Goal: Task Accomplishment & Management: Complete application form

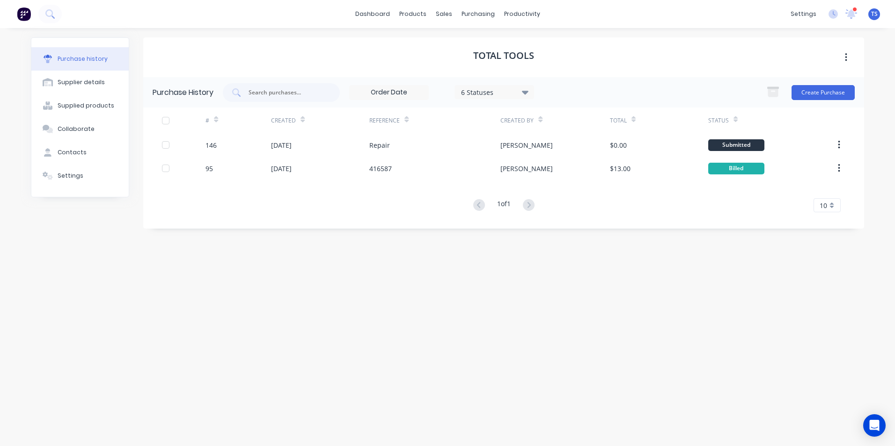
click at [873, 17] on span "TS" at bounding box center [874, 14] width 7 height 8
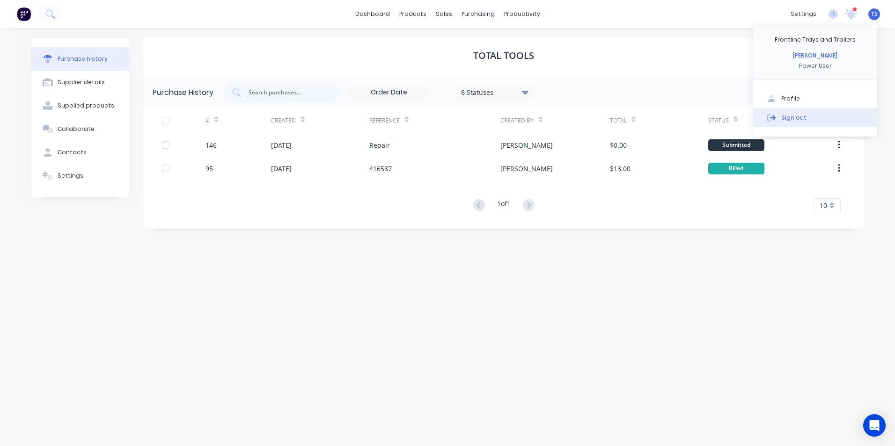
click at [821, 121] on button "Sign out" at bounding box center [815, 117] width 124 height 19
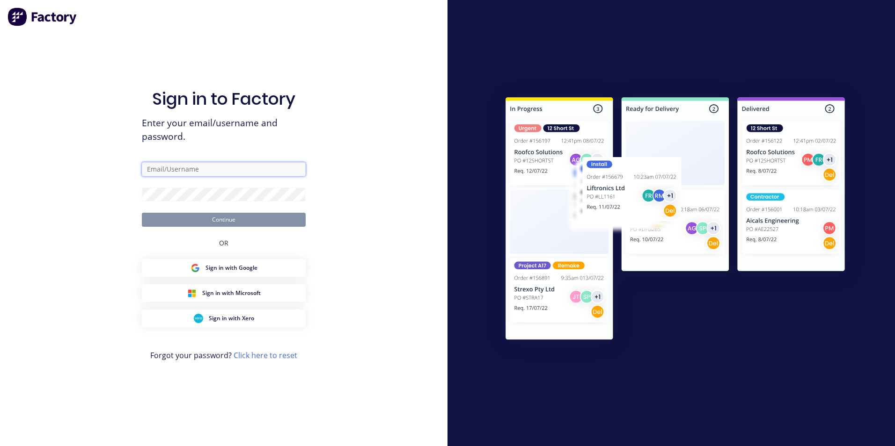
type input "admin@frontlinetrays.com.au"
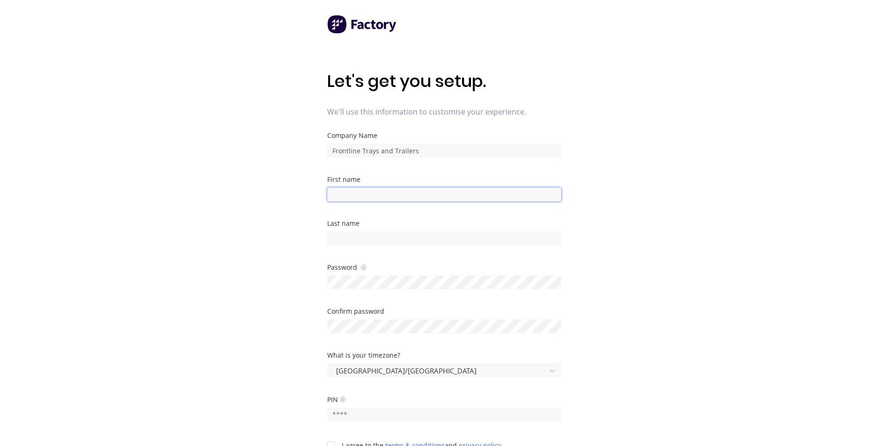
drag, startPoint x: 0, startPoint y: 0, endPoint x: 362, endPoint y: 189, distance: 408.6
click at [362, 189] on input at bounding box center [444, 195] width 234 height 14
type input "Chase"
type input "Adams"
click at [454, 411] on input "text" at bounding box center [444, 415] width 234 height 14
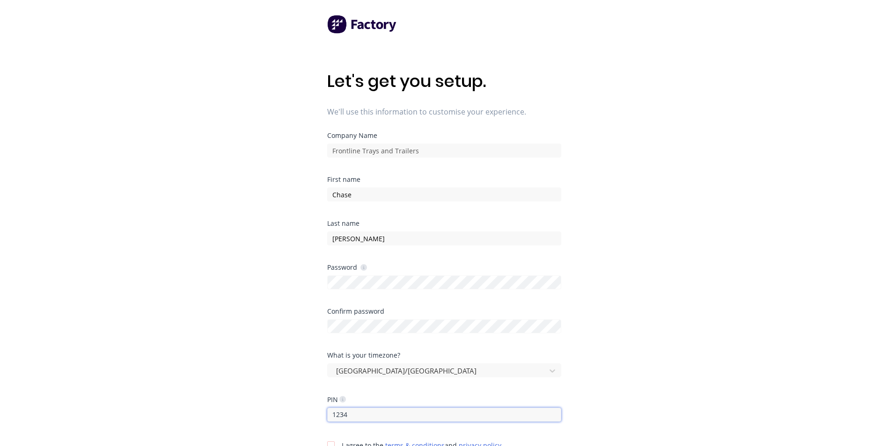
scroll to position [116, 0]
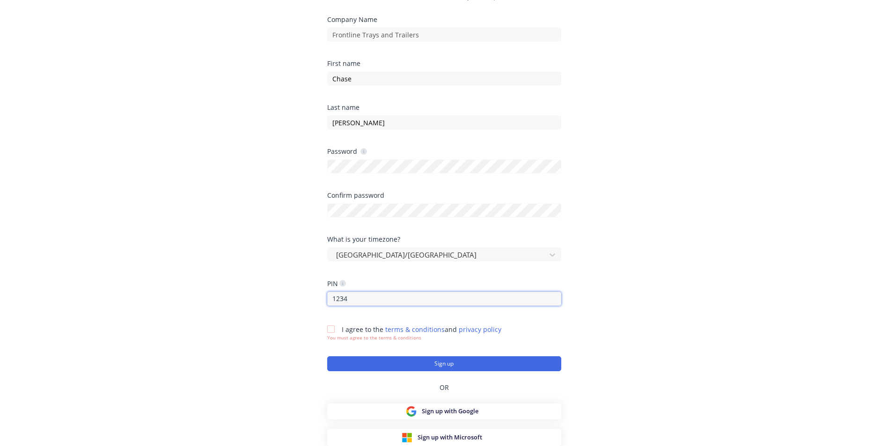
type input "1234"
click at [333, 327] on div at bounding box center [330, 329] width 19 height 19
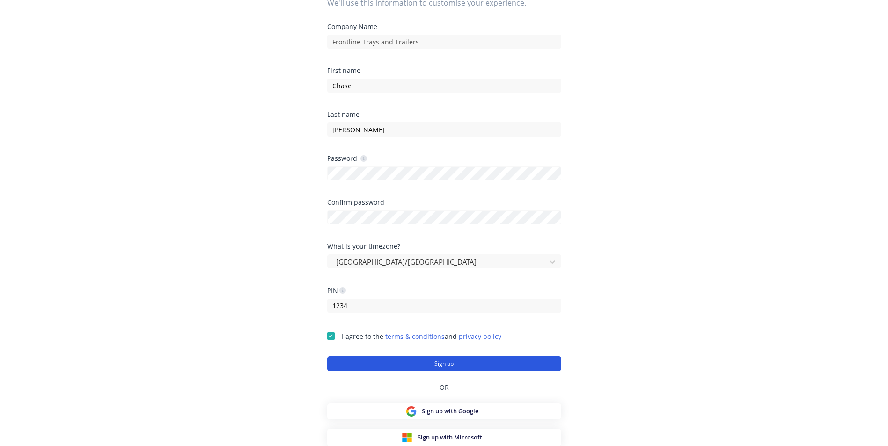
click at [443, 368] on button "Sign up" at bounding box center [444, 364] width 234 height 15
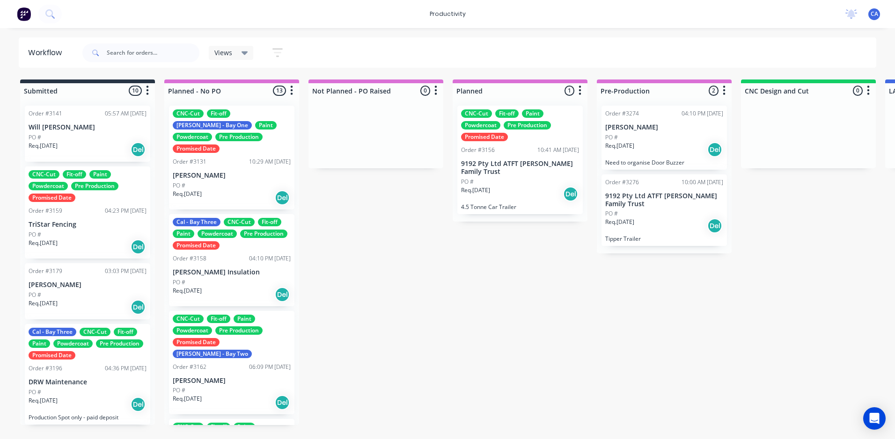
click at [874, 13] on span "CA" at bounding box center [873, 14] width 7 height 8
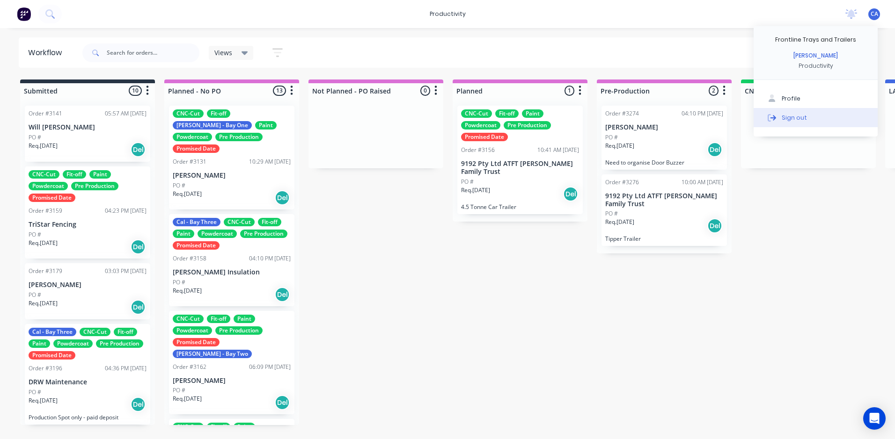
click at [793, 118] on div "Sign out" at bounding box center [794, 117] width 25 height 8
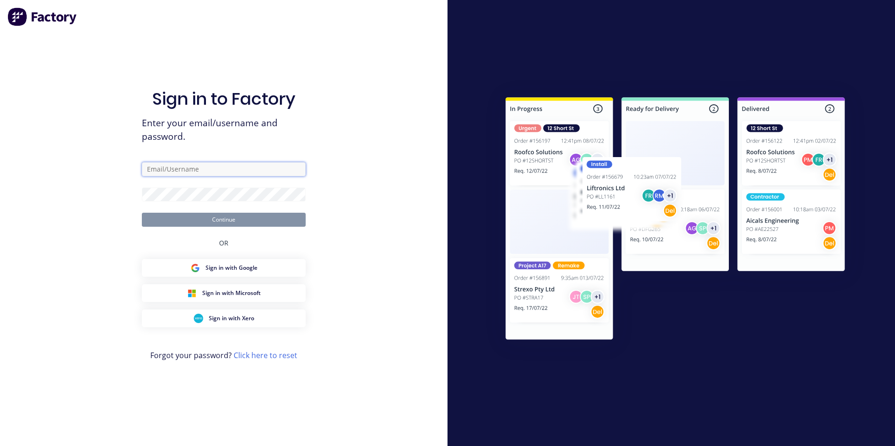
type input "admin@frontlinetrays.com.au"
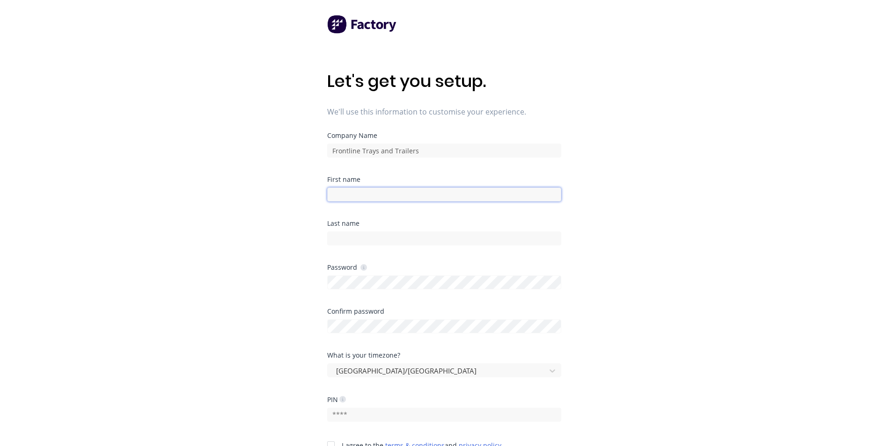
drag, startPoint x: 409, startPoint y: 191, endPoint x: 417, endPoint y: 195, distance: 9.4
click at [409, 191] on input at bounding box center [444, 195] width 234 height 14
type input "Rod"
type input "Sharp"
click at [455, 409] on input "text" at bounding box center [444, 415] width 234 height 14
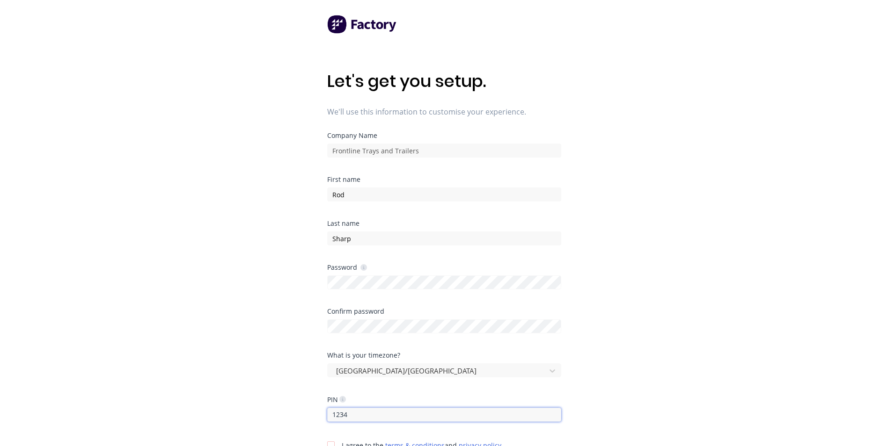
scroll to position [116, 0]
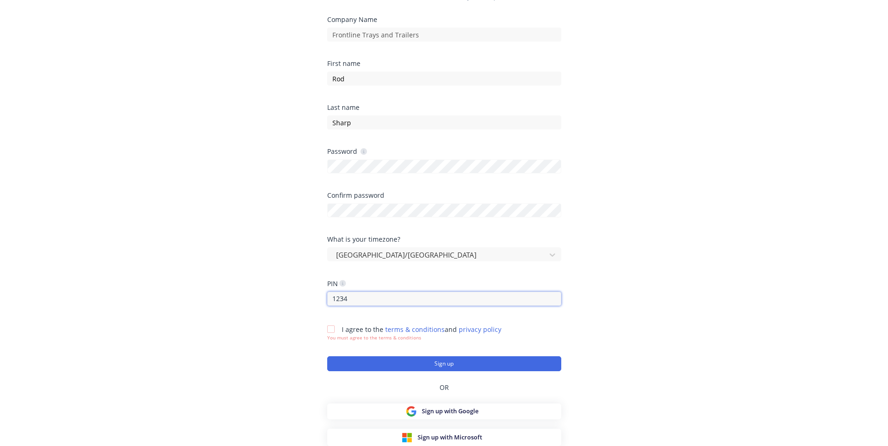
type input "1234"
click at [333, 329] on div at bounding box center [330, 329] width 19 height 19
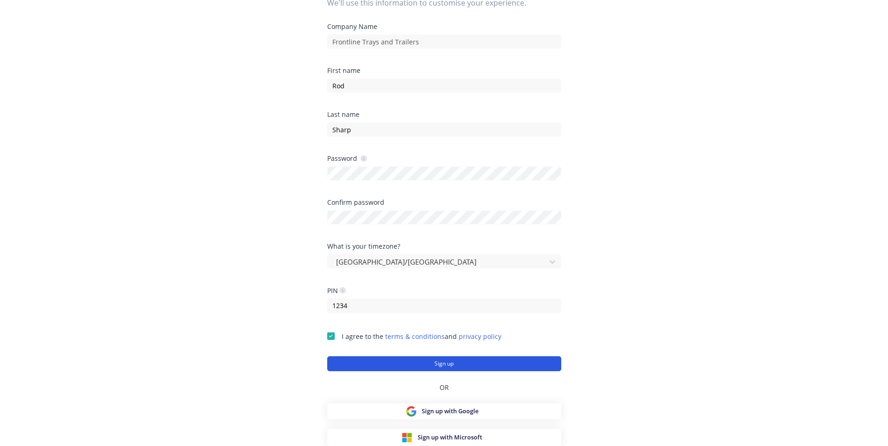
click at [438, 365] on button "Sign up" at bounding box center [444, 364] width 234 height 15
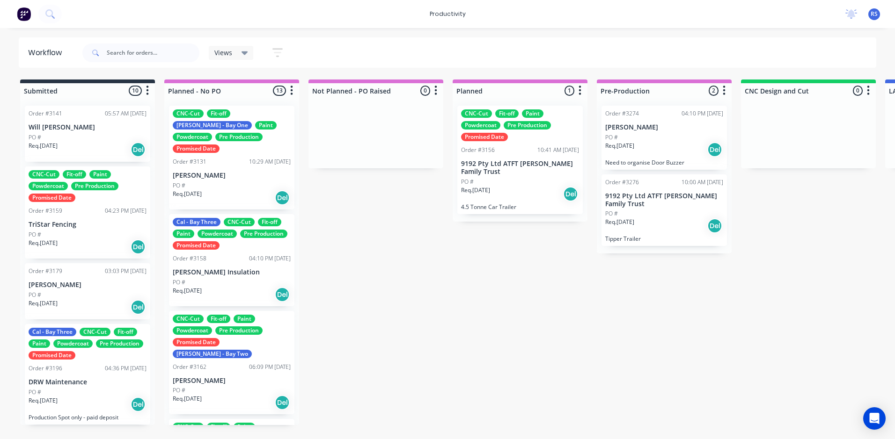
click at [875, 15] on span "RS" at bounding box center [873, 14] width 7 height 8
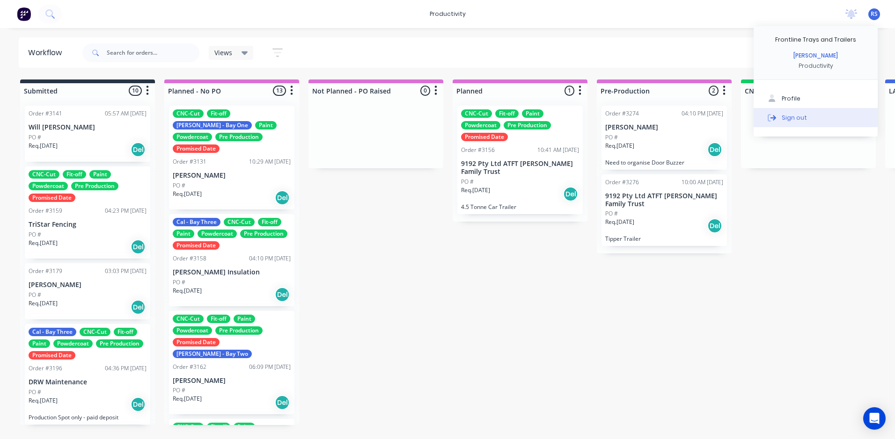
click at [810, 114] on button "Sign out" at bounding box center [815, 117] width 124 height 19
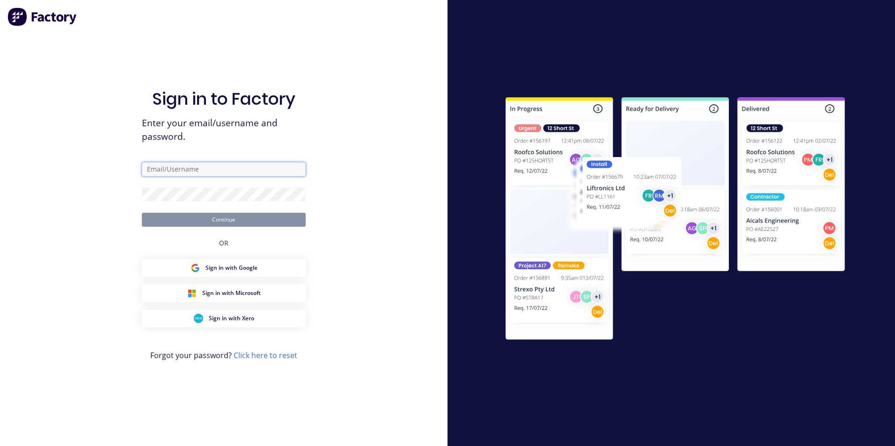
type input "[EMAIL_ADDRESS][DOMAIN_NAME]"
